Goal: Transaction & Acquisition: Purchase product/service

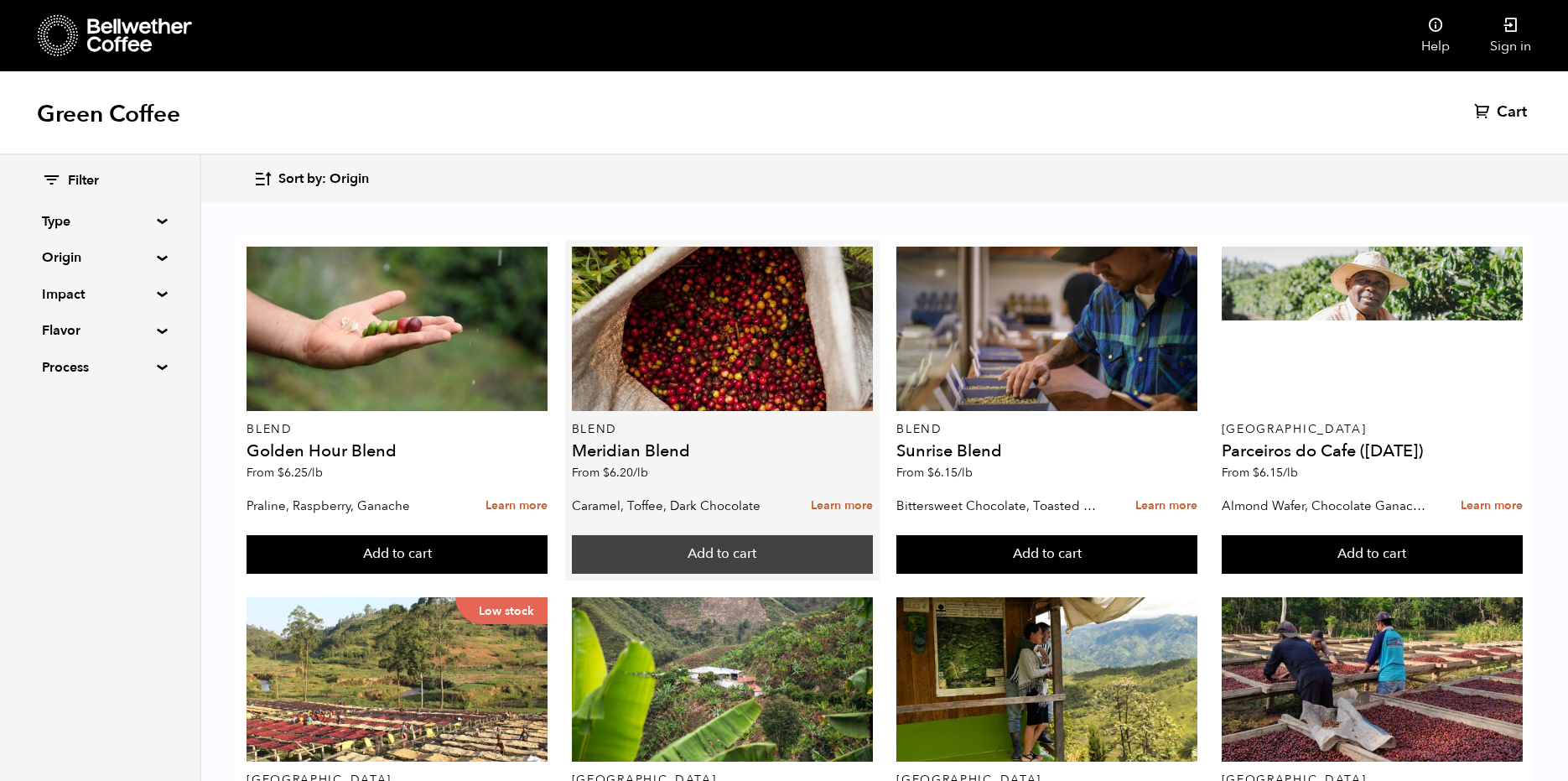
click at [548, 552] on button "Add to cart" at bounding box center [397, 554] width 301 height 38
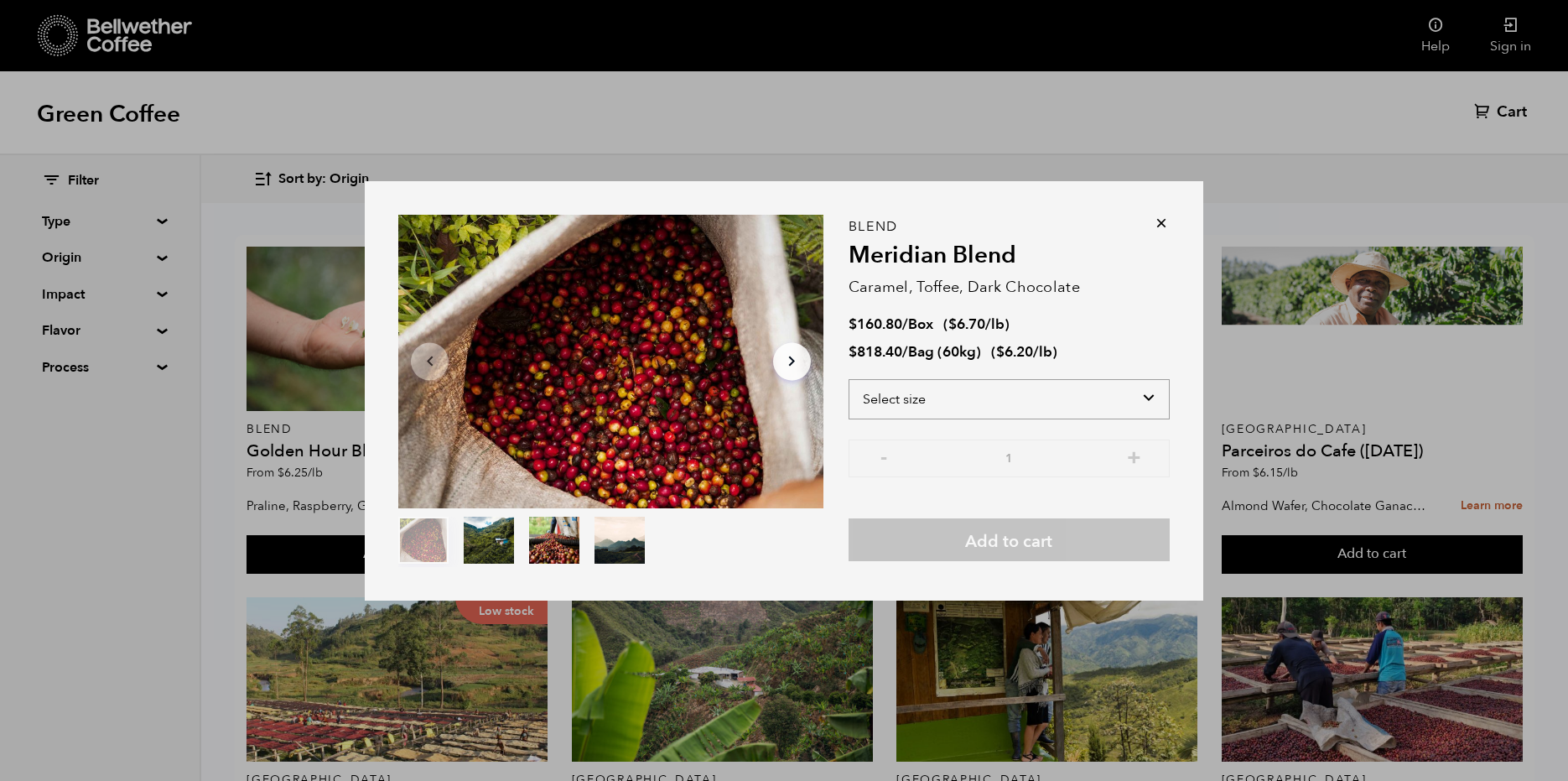
click at [974, 404] on select "Select size Bag (60kg) (132 lbs) Box (24 lbs)" at bounding box center [1009, 399] width 321 height 40
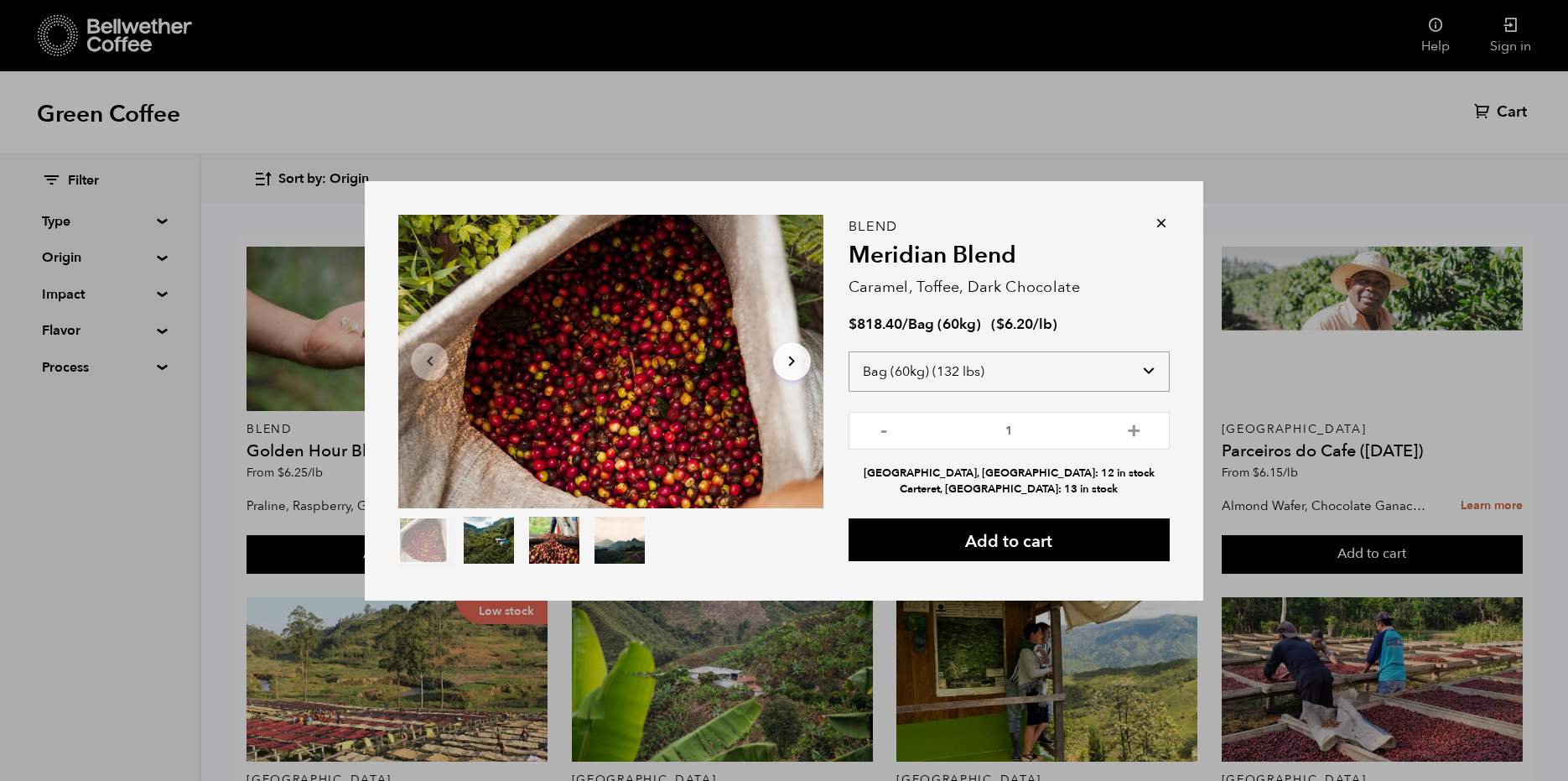
click at [928, 373] on select "Select size Bag (60kg) (132 lbs) Box (24 lbs)" at bounding box center [1009, 371] width 321 height 40
select select "box"
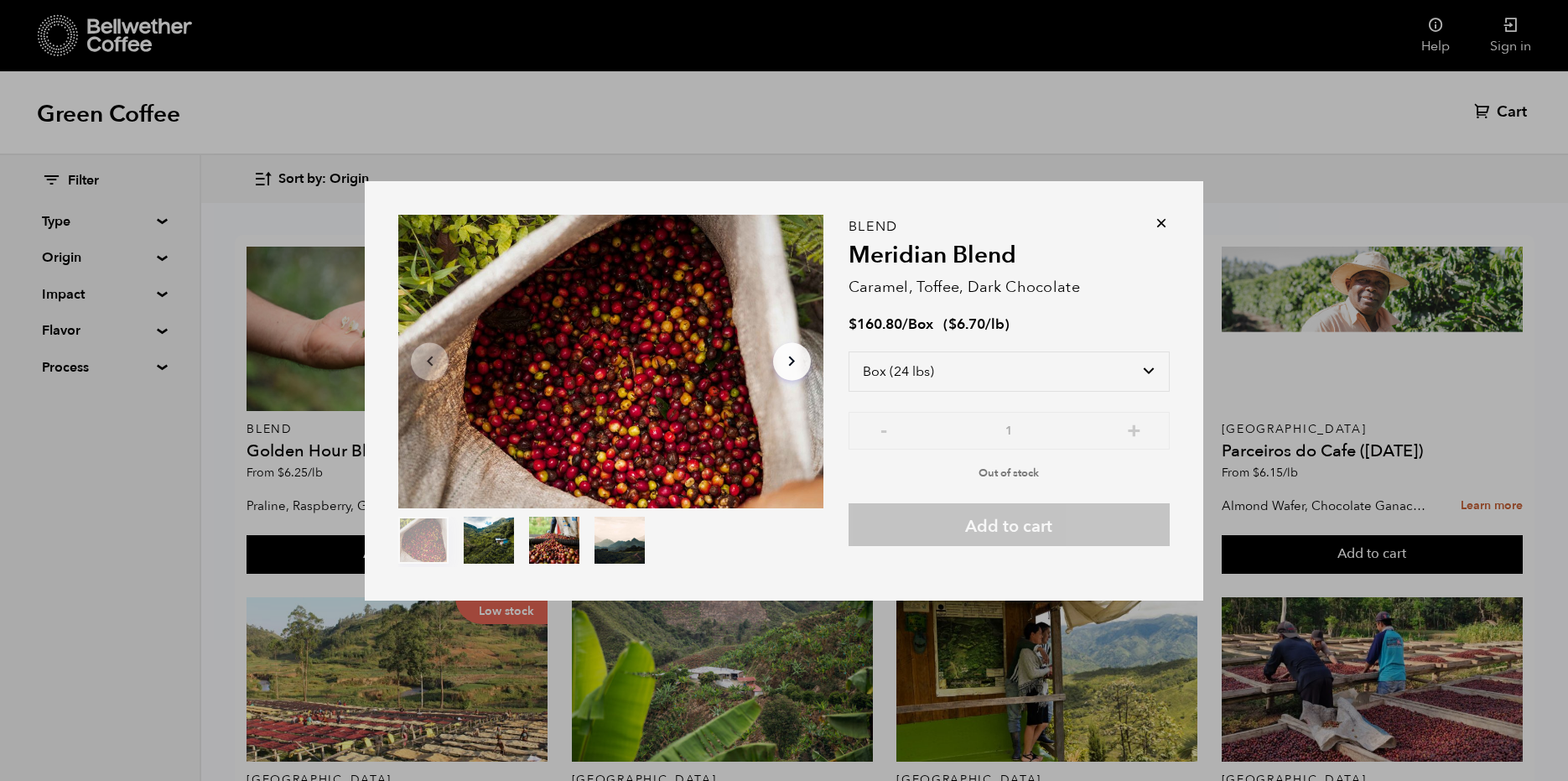
click at [1163, 220] on icon at bounding box center [1162, 223] width 17 height 17
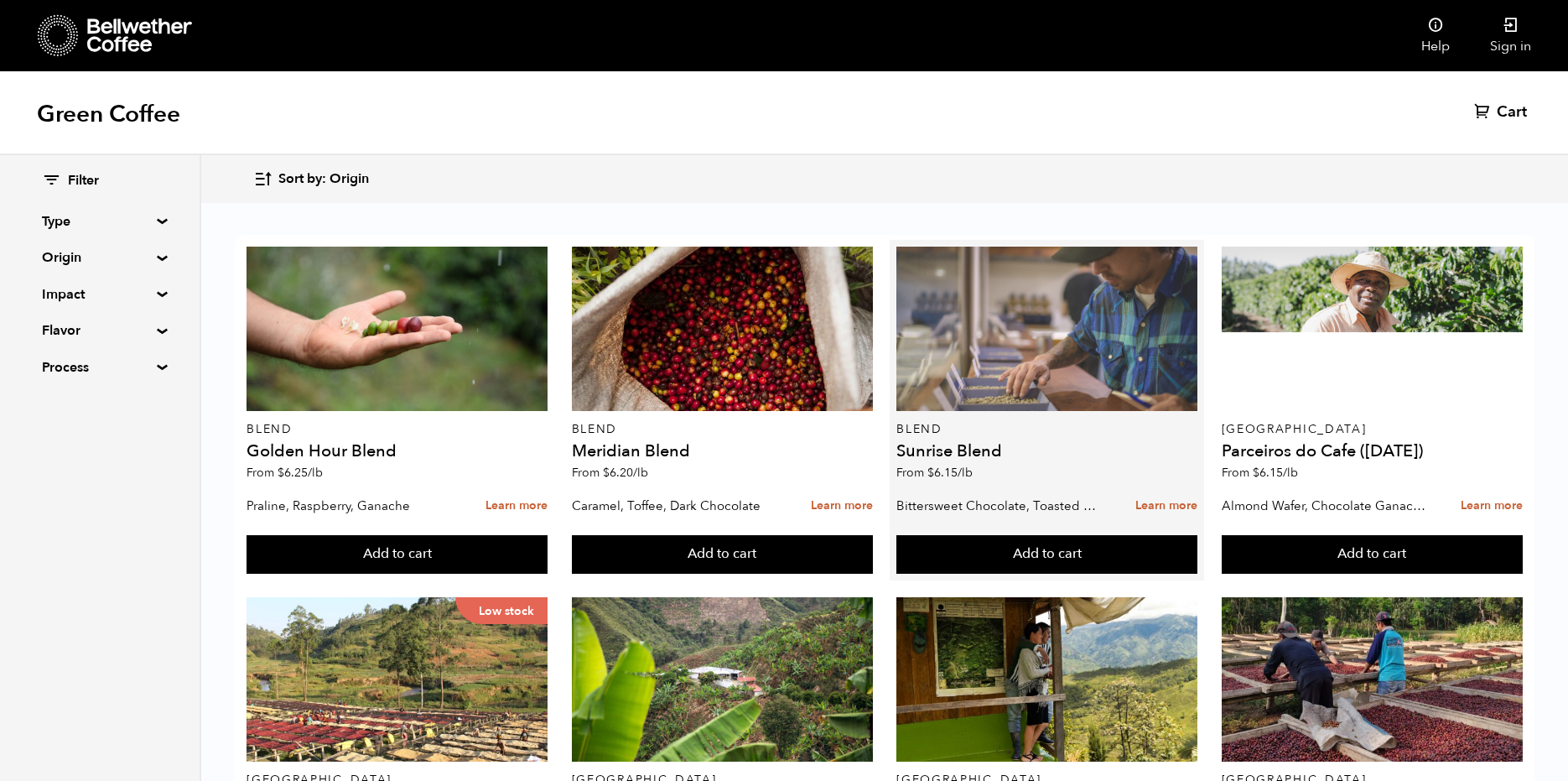
click at [1057, 329] on div at bounding box center [1047, 329] width 301 height 164
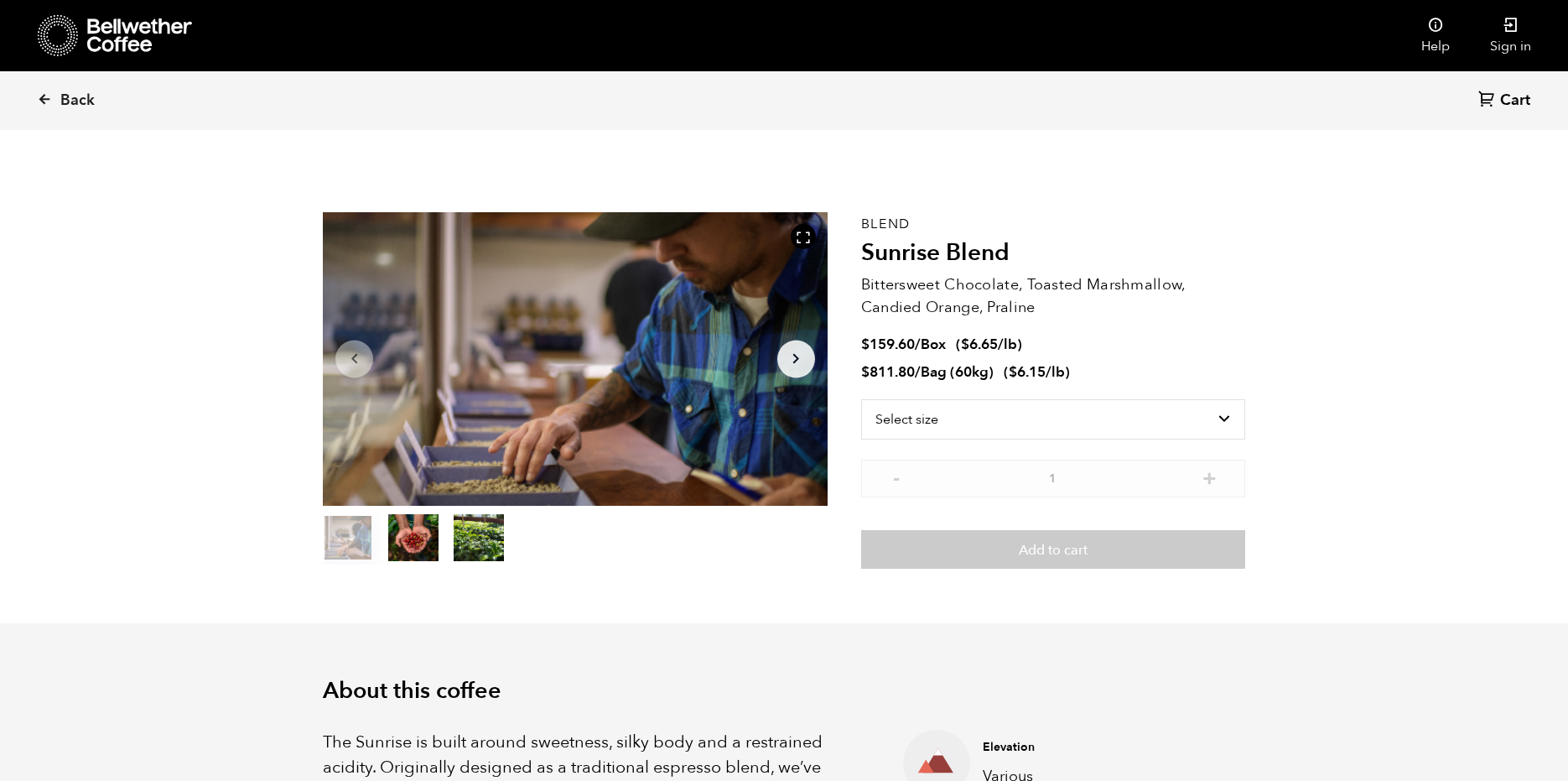
scroll to position [730, 893]
click at [913, 403] on select "Select size Bag (60kg) (132 lbs) Box (24 lbs)" at bounding box center [1054, 419] width 385 height 40
